Goal: Task Accomplishment & Management: Manage account settings

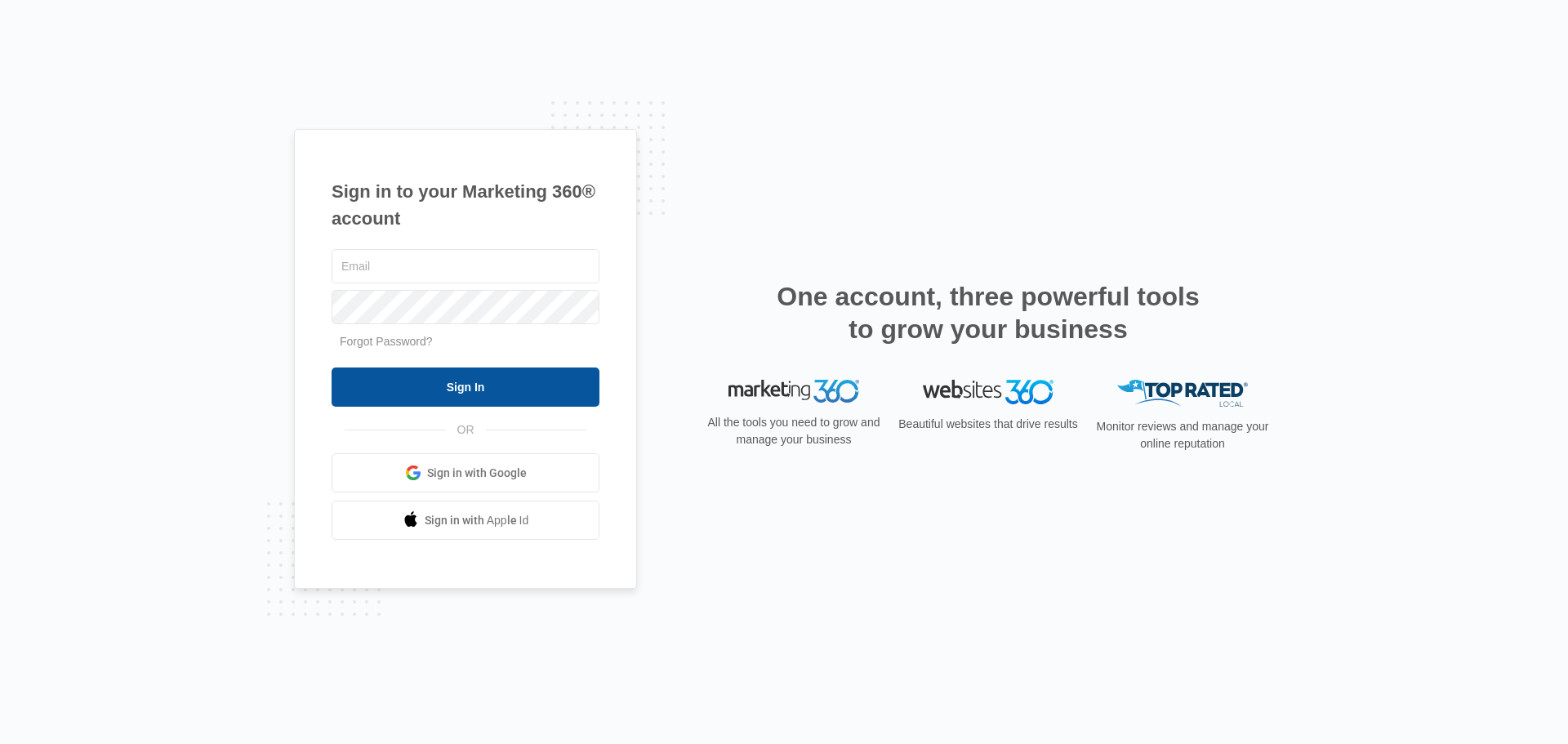
type input "[EMAIL_ADDRESS][DOMAIN_NAME]"
click at [433, 390] on input "Sign In" at bounding box center [466, 387] width 268 height 39
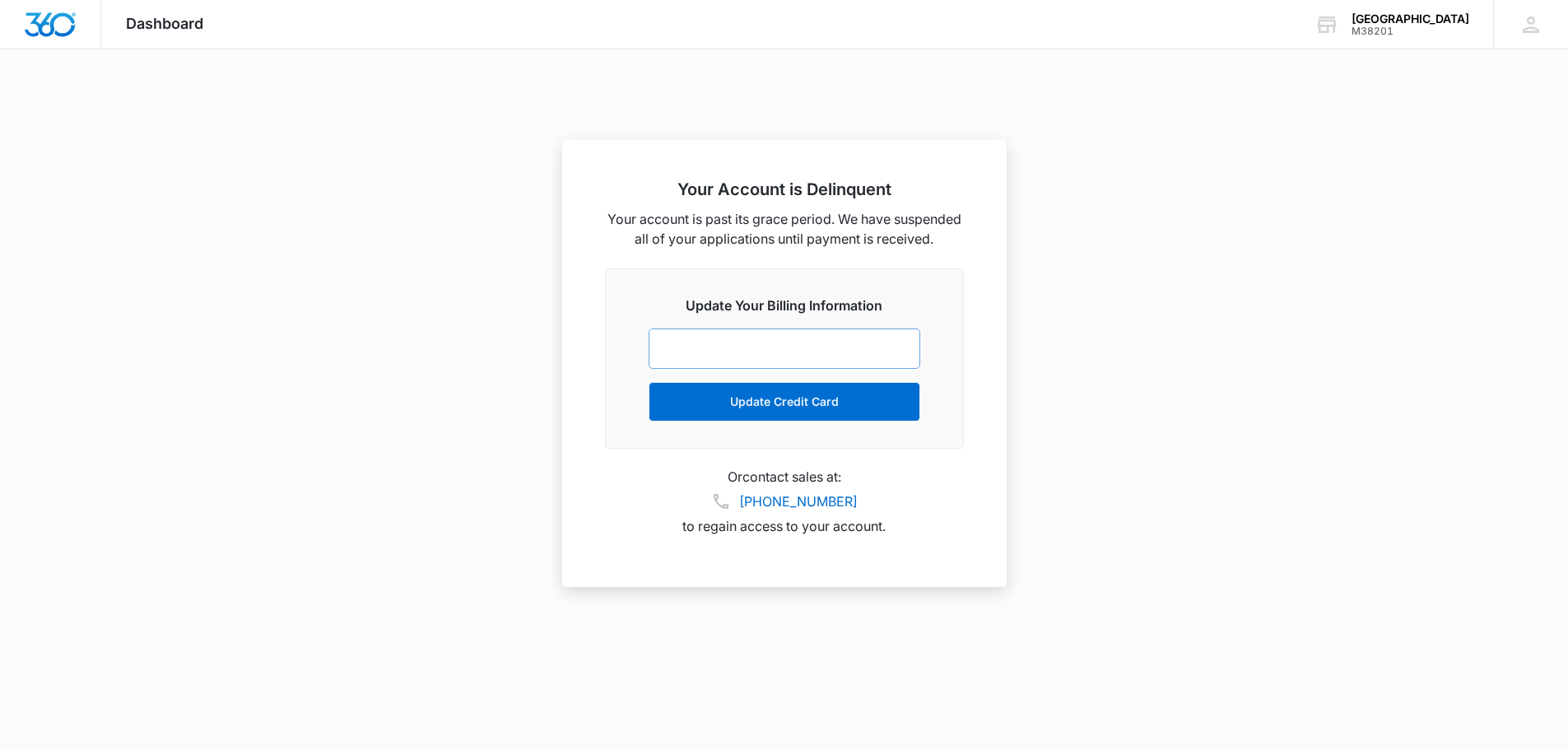
click at [876, 359] on div at bounding box center [784, 348] width 271 height 40
drag, startPoint x: 1378, startPoint y: 171, endPoint x: 1389, endPoint y: 171, distance: 11.0
click at [1383, 172] on div at bounding box center [784, 375] width 1568 height 750
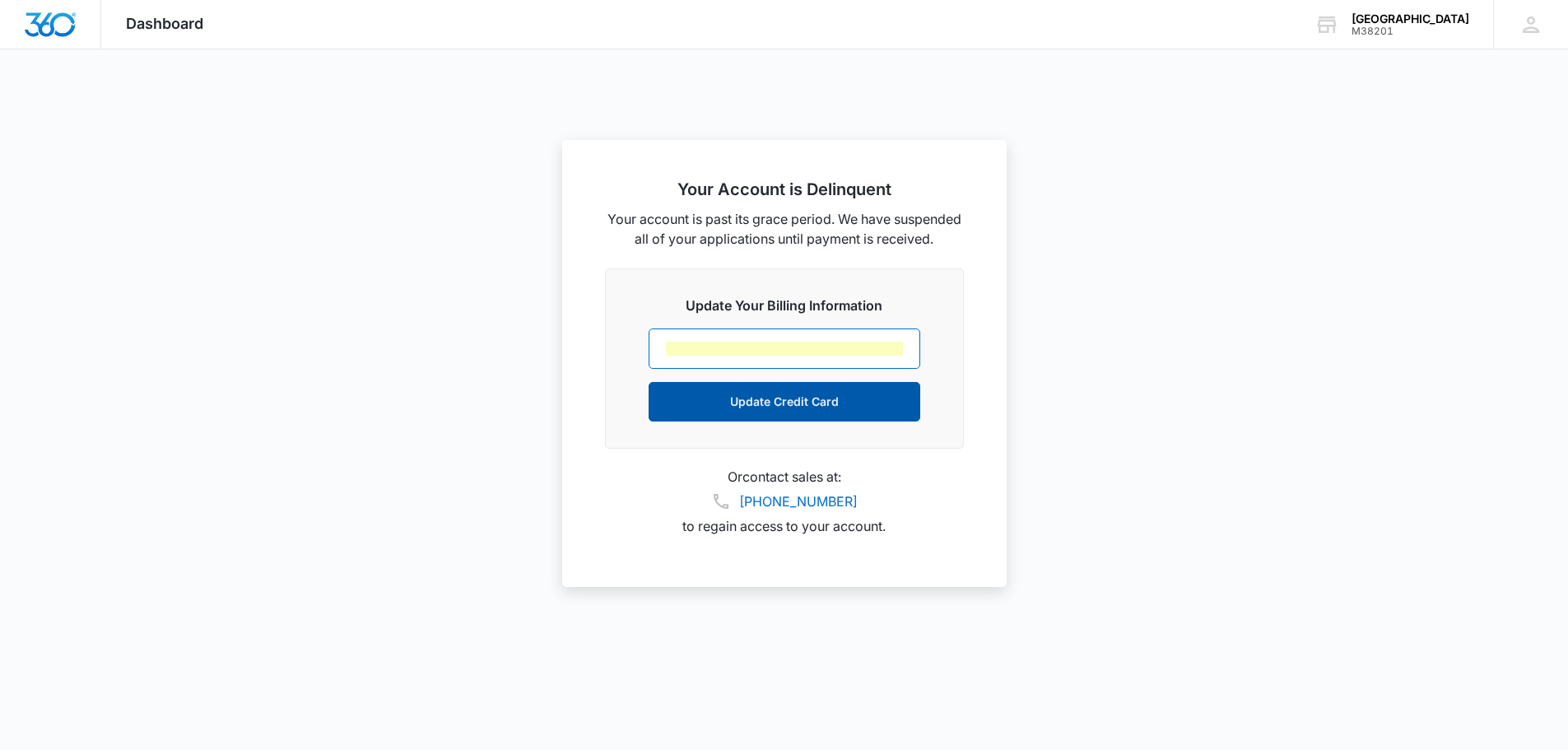
click at [760, 416] on button "Update Credit Card" at bounding box center [784, 402] width 271 height 39
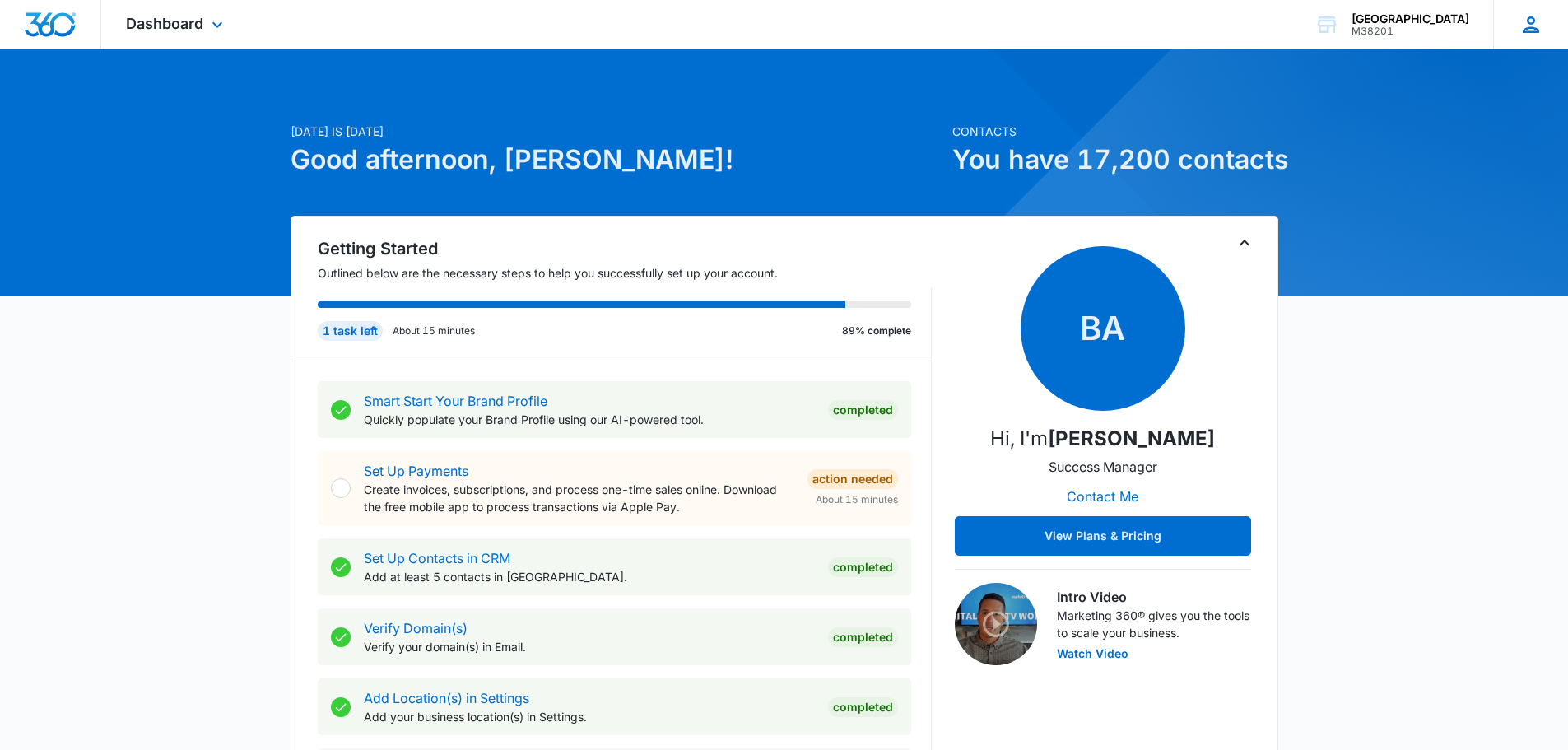
click at [1543, 30] on icon at bounding box center [1531, 25] width 25 height 25
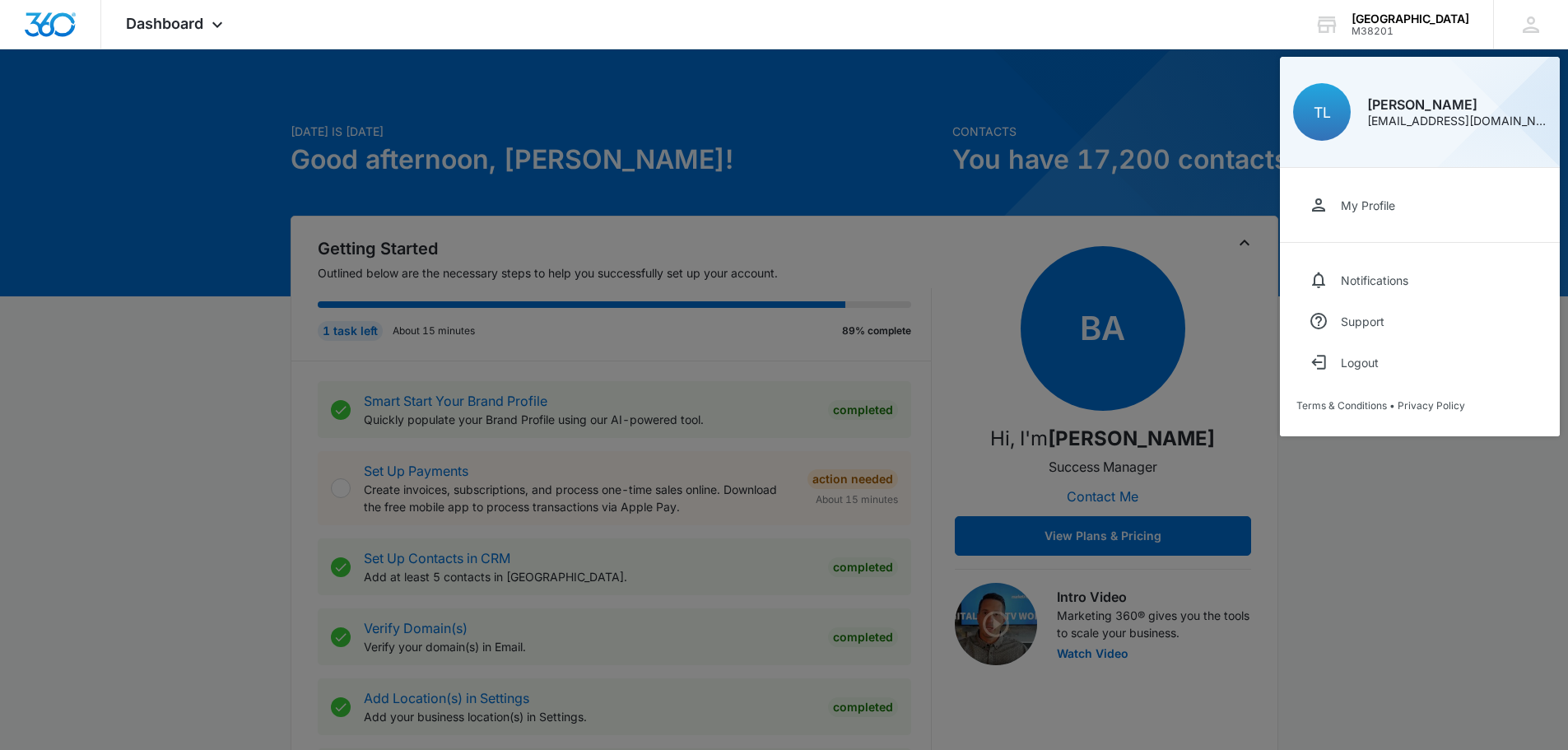
click at [947, 65] on div at bounding box center [784, 375] width 1568 height 750
